Goal: Information Seeking & Learning: Understand process/instructions

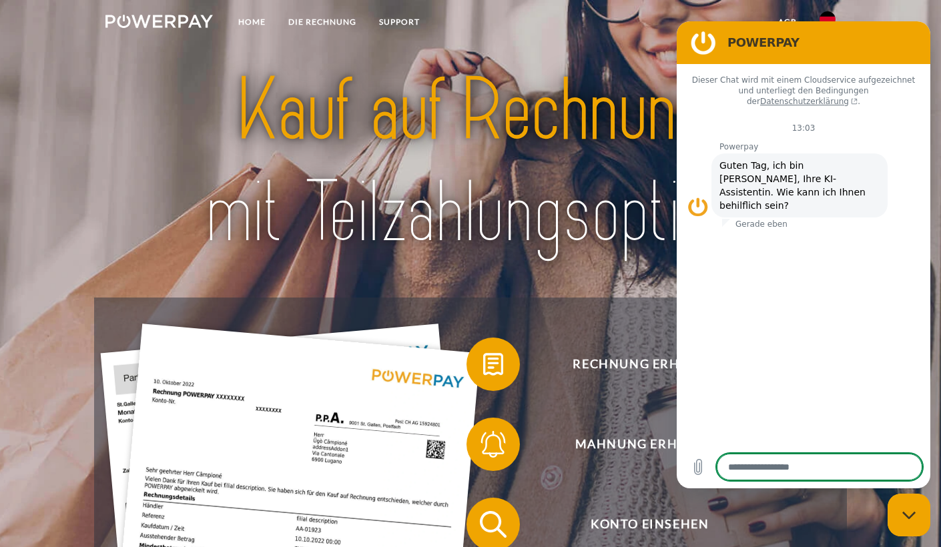
click at [914, 523] on div "Messaging-Fenster schließen" at bounding box center [909, 515] width 40 height 40
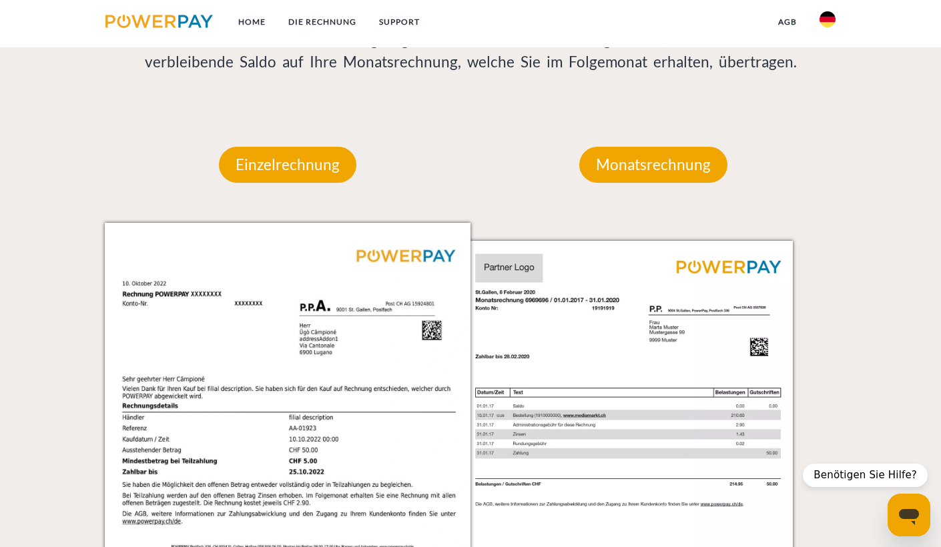
scroll to position [1192, 0]
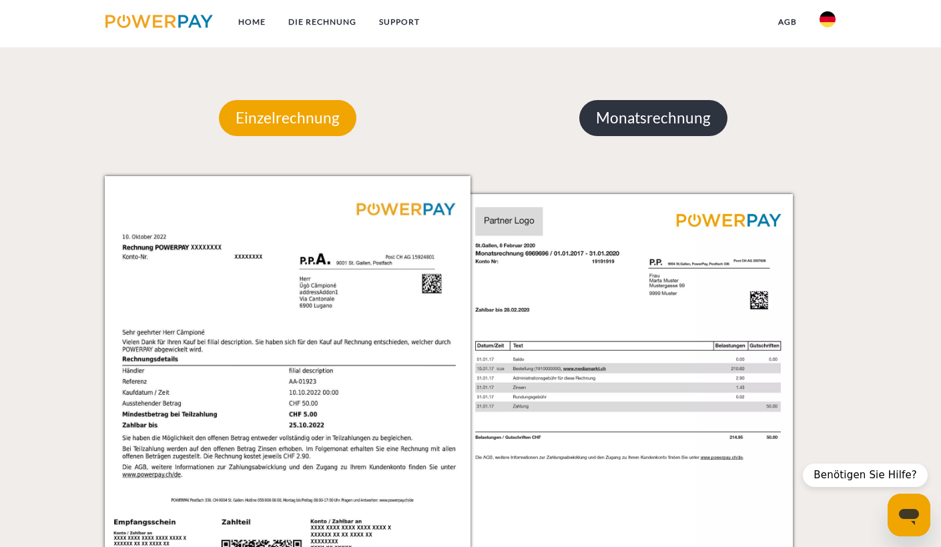
click at [643, 112] on p "Monatsrechnung" at bounding box center [653, 118] width 148 height 36
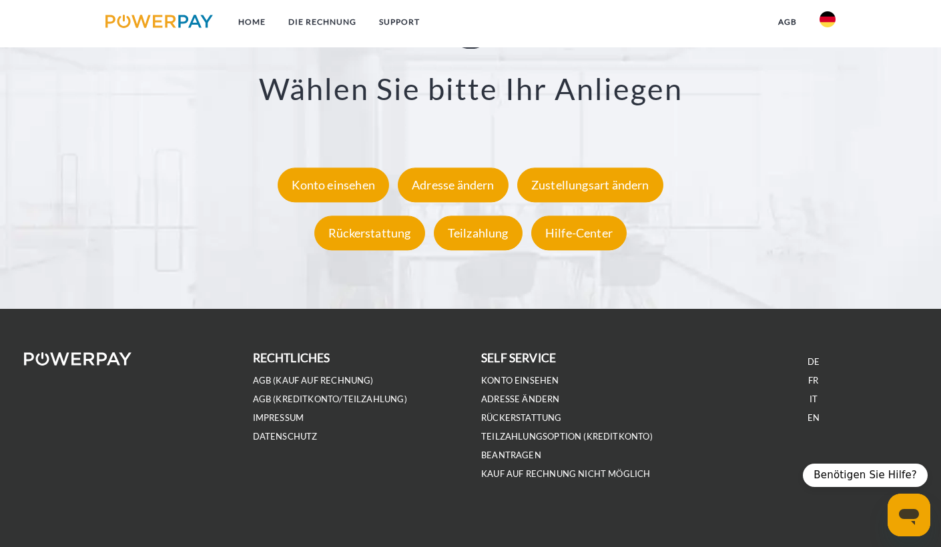
scroll to position [2469, 0]
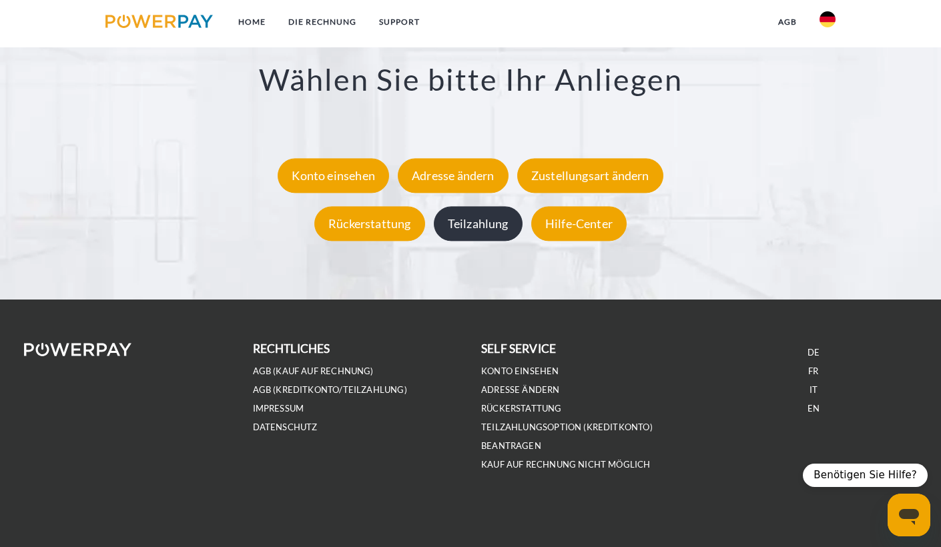
click at [489, 222] on div "Teilzahlung" at bounding box center [478, 223] width 89 height 35
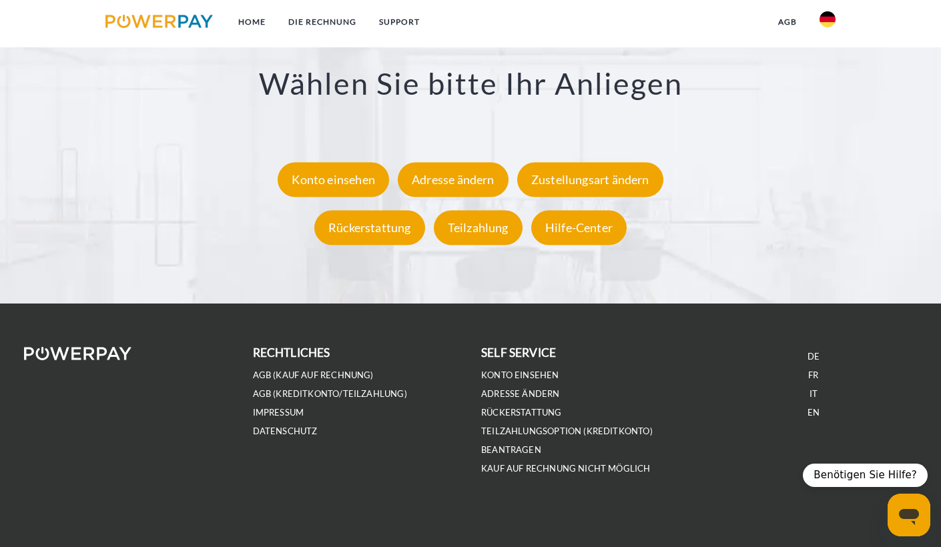
type textarea "*"
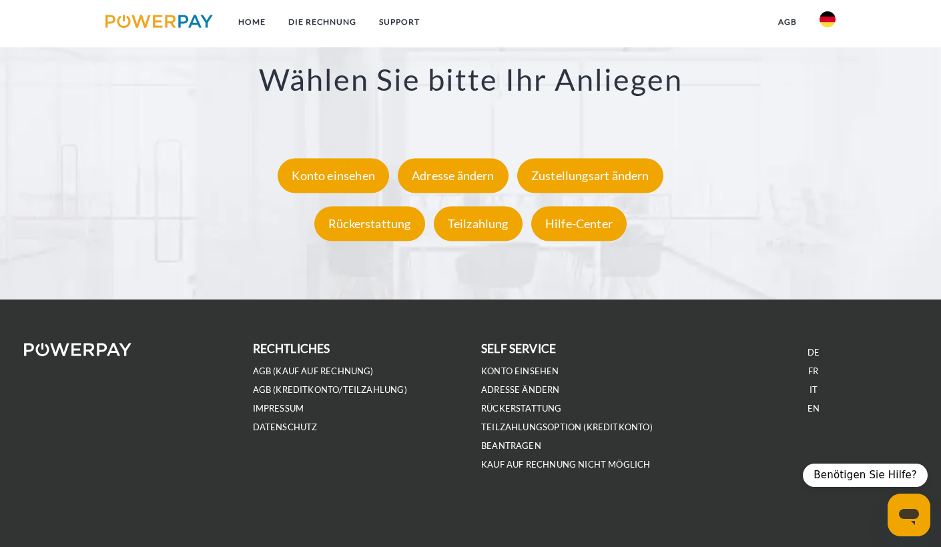
scroll to position [0, 0]
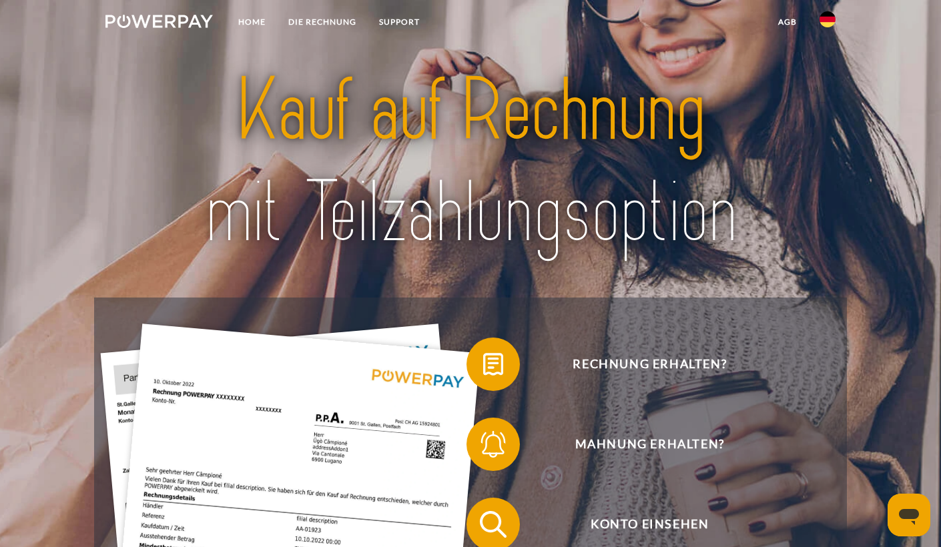
click at [148, 20] on img at bounding box center [158, 21] width 107 height 13
click at [248, 11] on link "Home" at bounding box center [252, 22] width 50 height 24
click at [348, 19] on link "DIE RECHNUNG" at bounding box center [322, 22] width 91 height 24
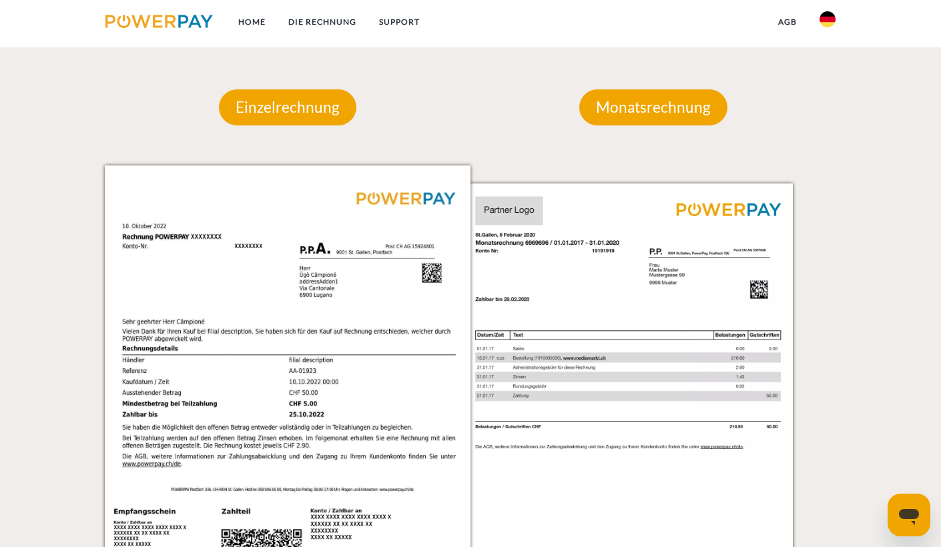
scroll to position [1205, 0]
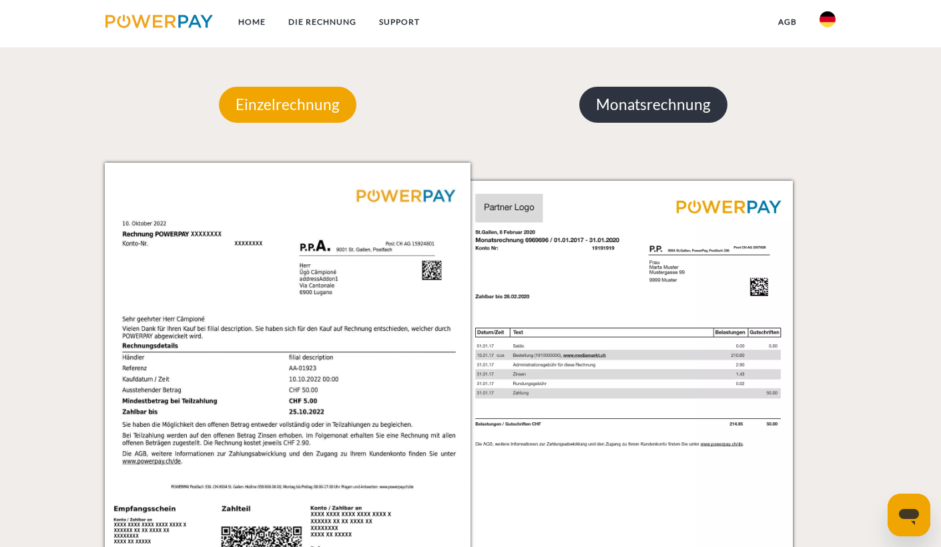
click at [645, 115] on p "Monatsrechnung" at bounding box center [653, 105] width 148 height 36
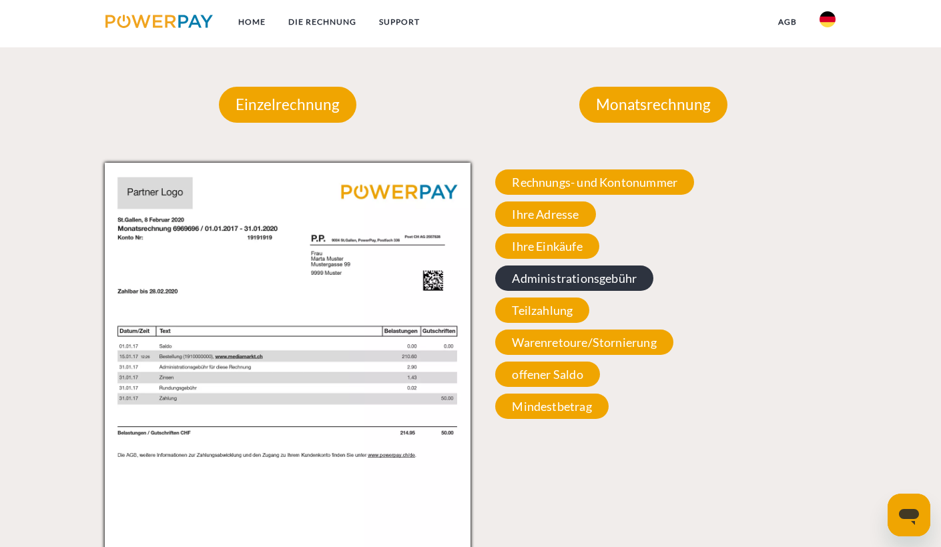
click at [575, 274] on span "Administrationsgebühr" at bounding box center [574, 278] width 158 height 25
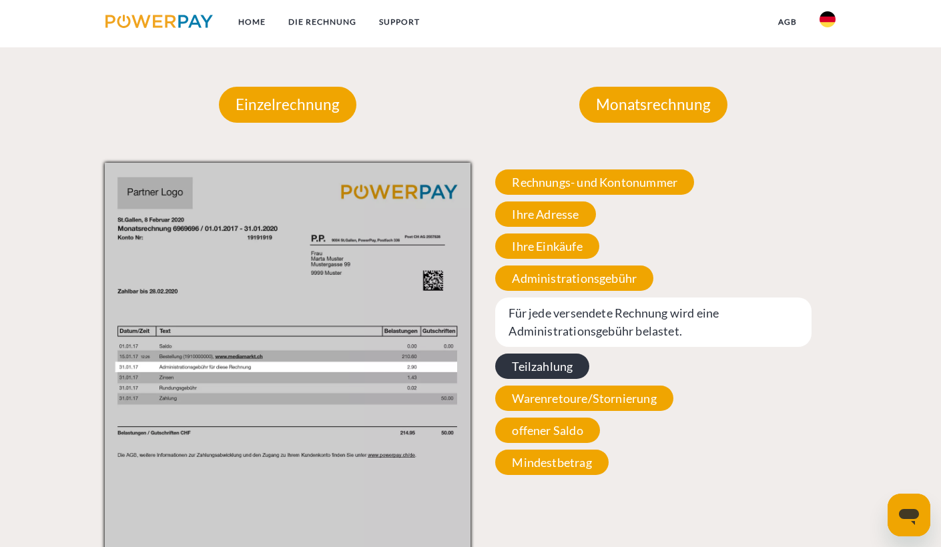
click at [545, 366] on span "Teilzahlung" at bounding box center [542, 366] width 94 height 25
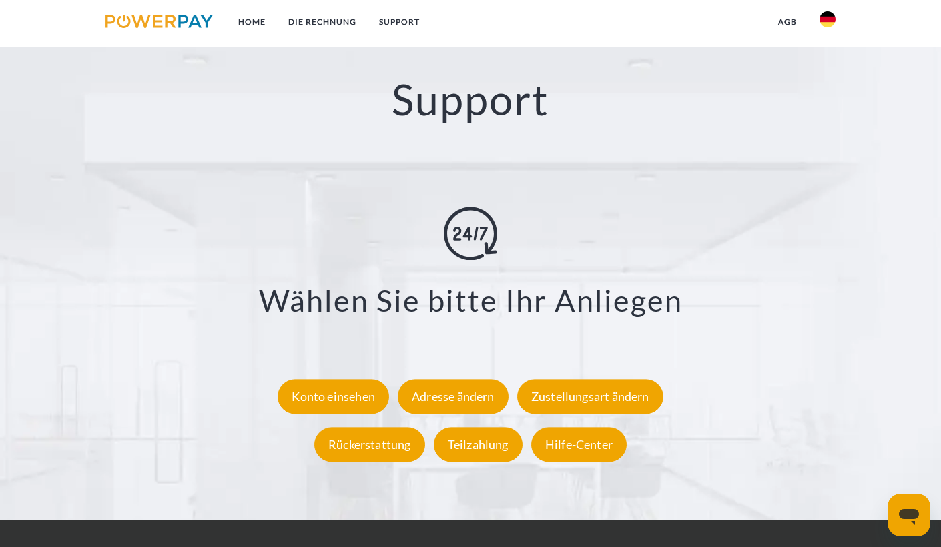
scroll to position [2469, 0]
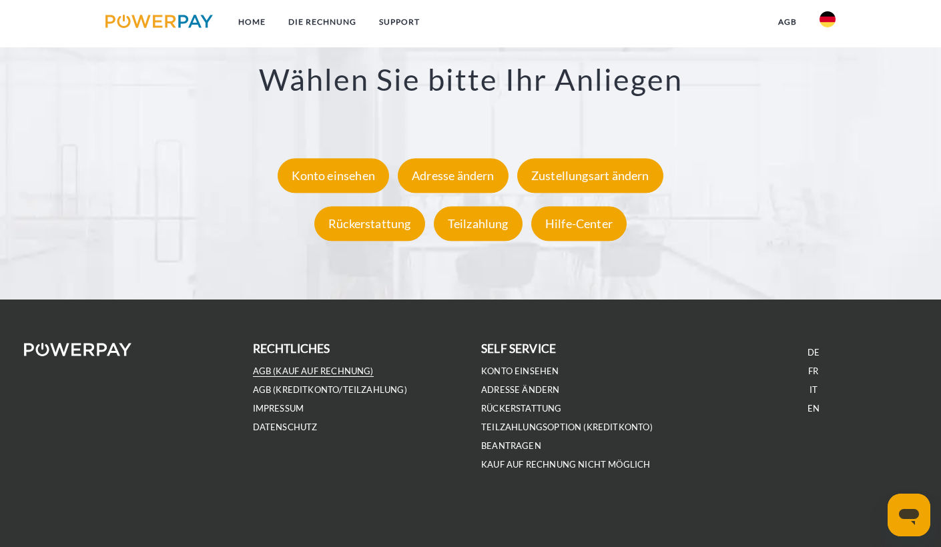
click at [321, 368] on link "AGB (Kauf auf Rechnung)" at bounding box center [313, 371] width 121 height 11
